Goal: Task Accomplishment & Management: Use online tool/utility

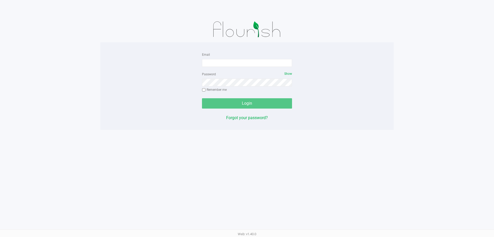
click at [239, 57] on div "Email" at bounding box center [247, 58] width 90 height 15
click at [239, 58] on div "Email" at bounding box center [247, 58] width 90 height 15
click at [239, 64] on input "Email" at bounding box center [247, 63] width 90 height 8
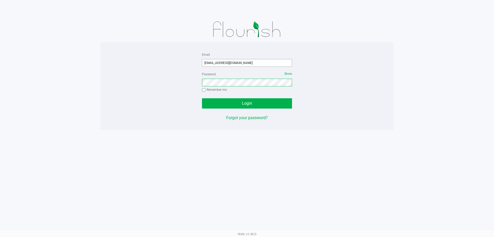
click at [202, 98] on button "Login" at bounding box center [247, 103] width 90 height 10
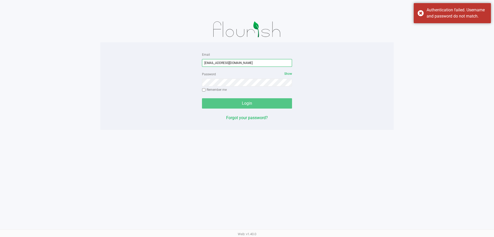
click at [223, 64] on input "[EMAIL_ADDRESS][DOMAIN_NAME]" at bounding box center [247, 63] width 90 height 8
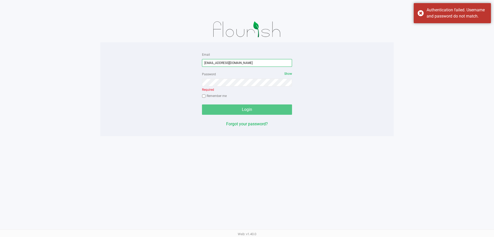
type input "[EMAIL_ADDRESS][DOMAIN_NAME]"
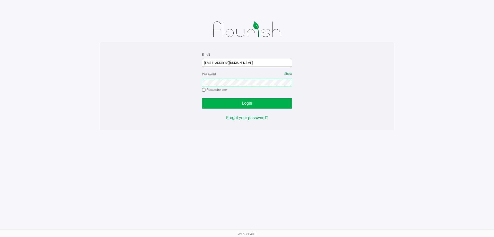
click at [202, 98] on button "Login" at bounding box center [247, 103] width 90 height 10
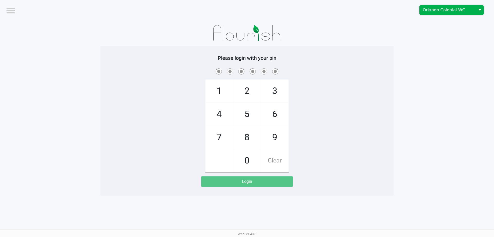
click at [455, 6] on span "Orlando Colonial WC" at bounding box center [448, 9] width 56 height 9
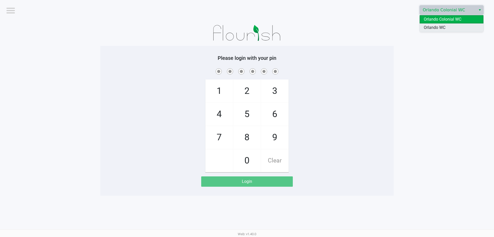
click at [441, 30] on span "Orlando WC" at bounding box center [435, 27] width 22 height 6
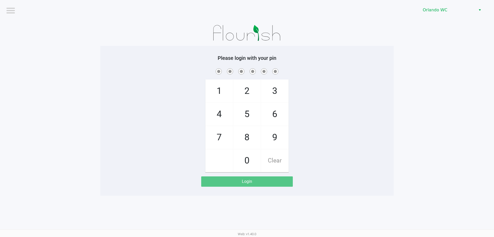
click at [421, 89] on app-pos-login-wrapper "Logout Orlando WC Please login with your pin 1 4 7 2 5 8 0 3 6 9 Clear Login" at bounding box center [247, 97] width 494 height 195
checkbox input "true"
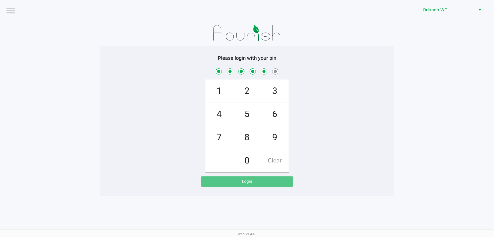
checkbox input "true"
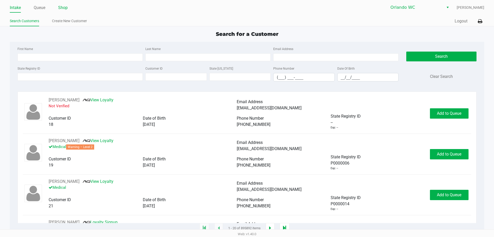
click at [64, 5] on link "Shop" at bounding box center [63, 7] width 10 height 7
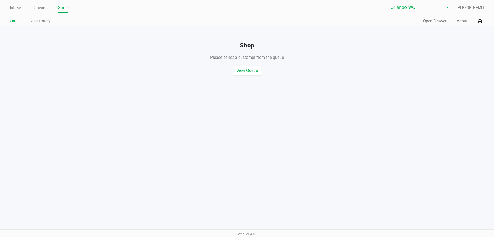
click at [258, 116] on div "Intake Queue Shop Orlando WC [PERSON_NAME] Cart Sales History Quick Sale Open D…" at bounding box center [247, 118] width 494 height 237
click at [435, 20] on button "Open Drawer" at bounding box center [434, 21] width 23 height 6
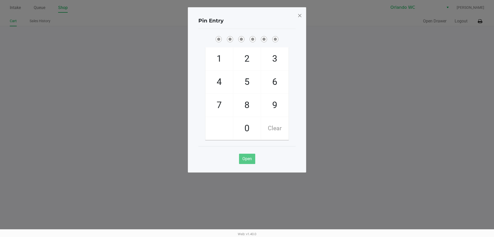
click at [236, 19] on div "Pin Entry" at bounding box center [246, 21] width 97 height 16
checkbox input "true"
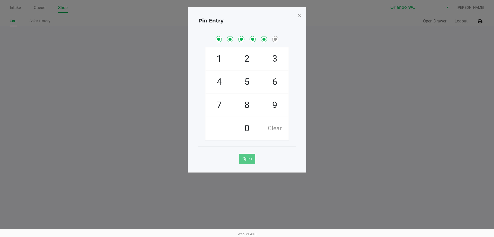
checkbox input "true"
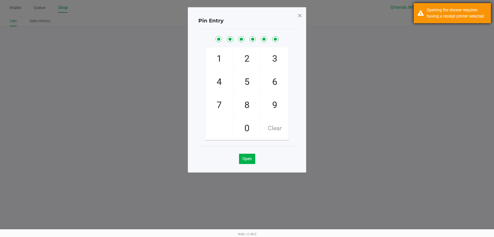
click at [437, 8] on div "Opening the drawer requires having a receipt printer selected" at bounding box center [457, 13] width 61 height 12
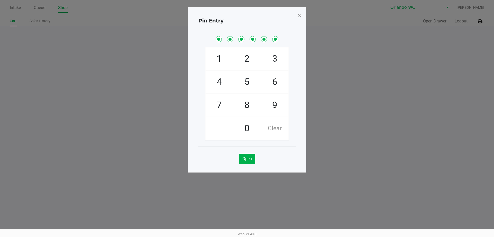
click at [294, 13] on div "Pin Entry" at bounding box center [246, 21] width 97 height 16
click at [299, 13] on span at bounding box center [300, 15] width 5 height 8
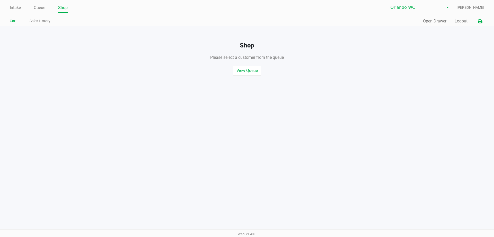
click at [484, 23] on button at bounding box center [480, 21] width 8 height 10
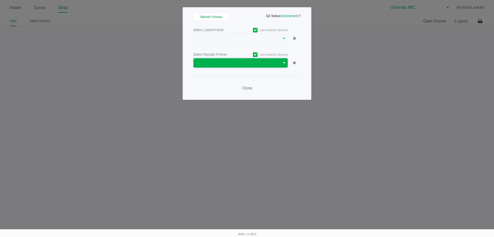
click at [229, 60] on span at bounding box center [237, 63] width 81 height 6
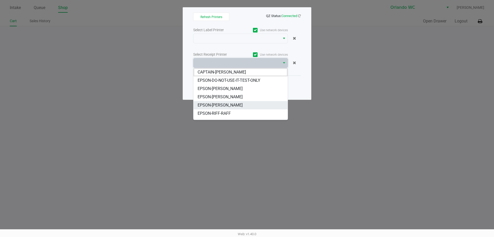
scroll to position [23, 0]
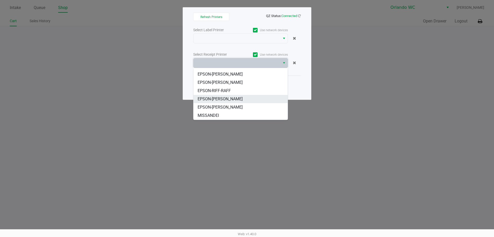
click at [235, 99] on span "EPSON-[PERSON_NAME]" at bounding box center [220, 99] width 45 height 6
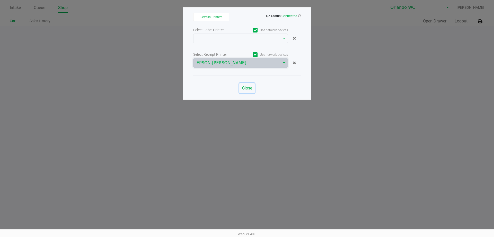
click at [246, 87] on span "Close" at bounding box center [247, 87] width 10 height 5
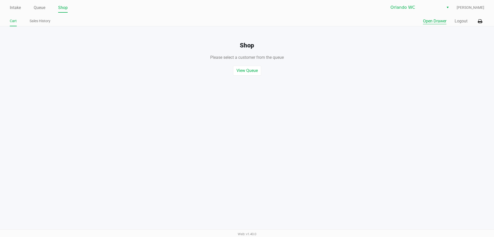
click at [427, 21] on button "Open Drawer" at bounding box center [434, 21] width 23 height 6
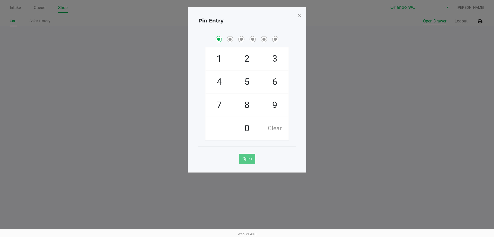
checkbox input "true"
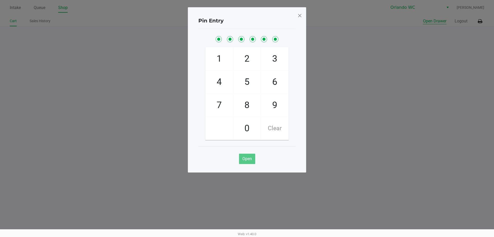
checkbox input "true"
click at [301, 15] on span at bounding box center [300, 15] width 5 height 8
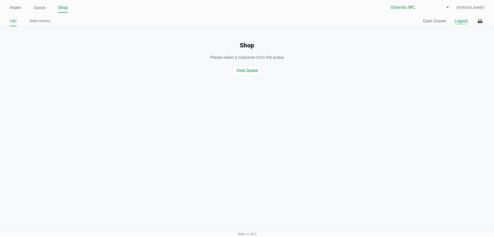
click at [459, 21] on button "Logout" at bounding box center [461, 21] width 13 height 6
